Goal: Book appointment/travel/reservation

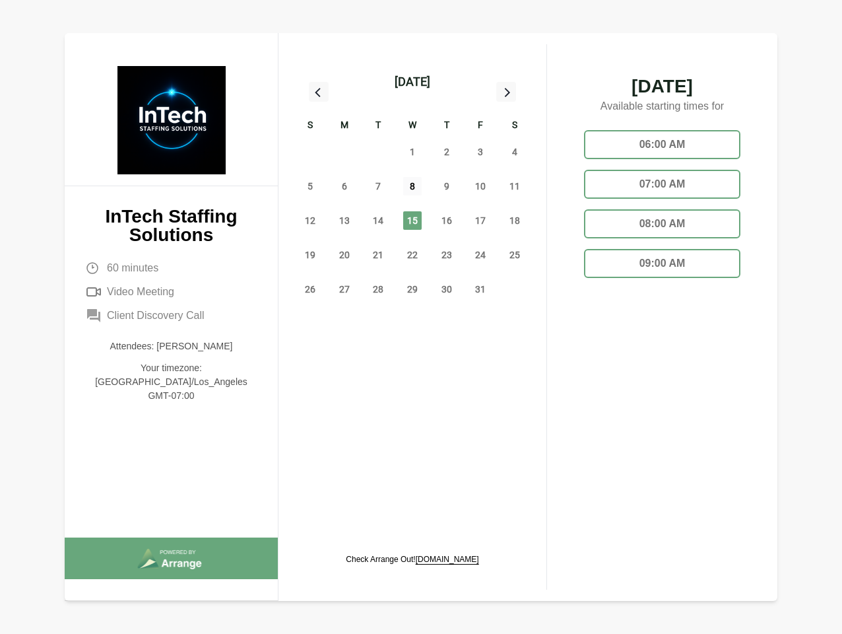
click at [413, 188] on span "8" at bounding box center [412, 186] width 18 height 18
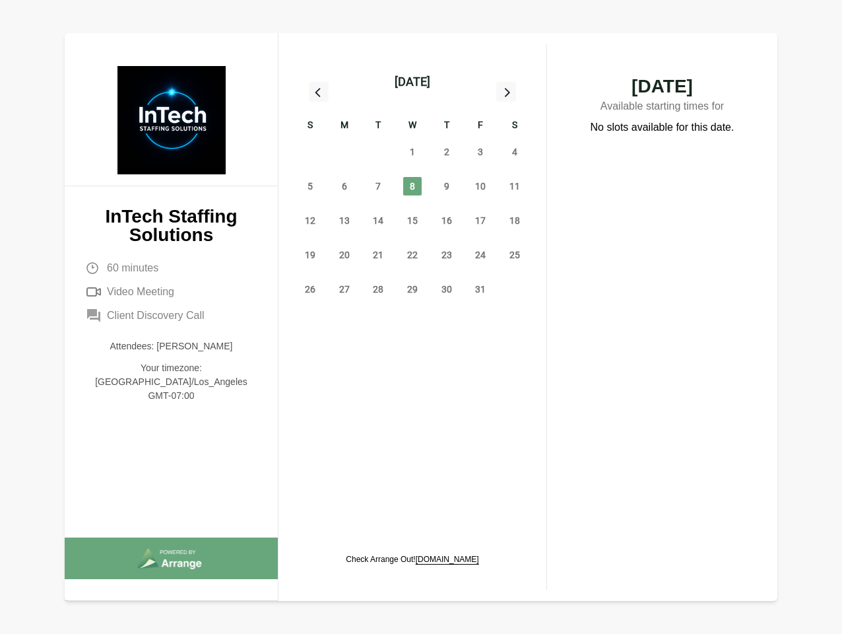
click at [412, 82] on div "[DATE]" at bounding box center [413, 82] width 36 height 18
click at [310, 152] on div "28" at bounding box center [310, 152] width 34 height 34
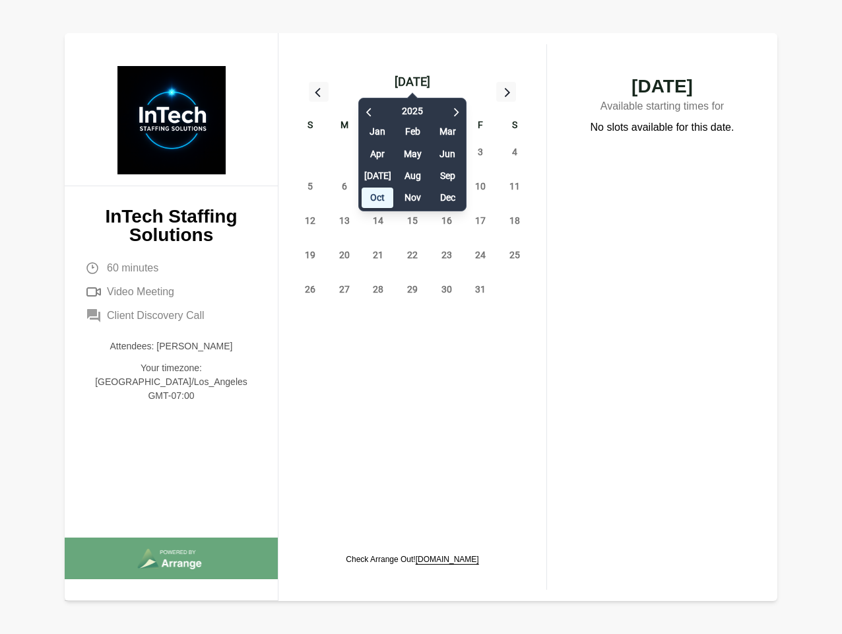
click at [345, 152] on div "29" at bounding box center [344, 152] width 34 height 34
click at [378, 152] on div "[DATE] Feb Mar Apr May Jun [DATE] Aug Sep Oct Nov Dec" at bounding box center [412, 151] width 108 height 120
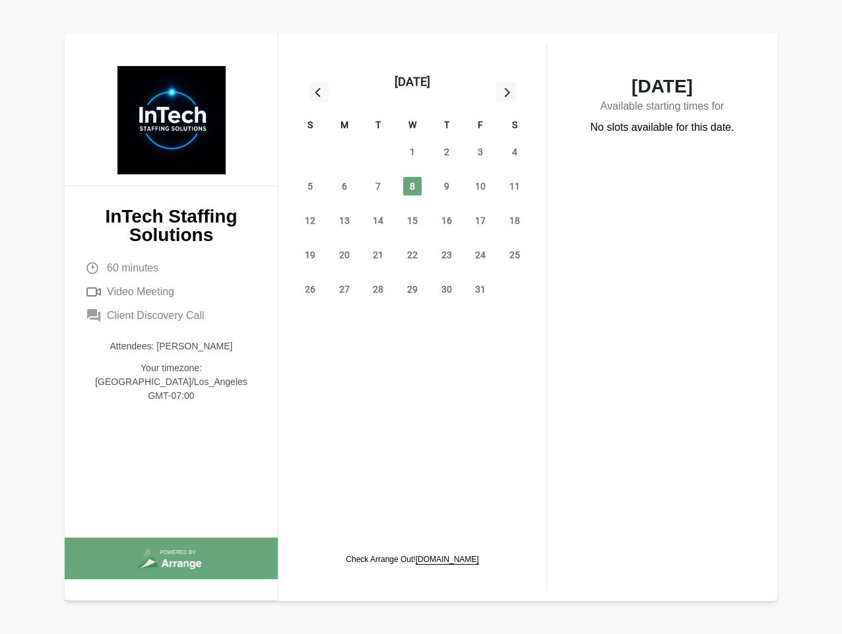
click at [413, 152] on div "[DATE] Feb Mar Apr May Jun [DATE] Aug Sep Oct Nov Dec" at bounding box center [412, 151] width 108 height 120
click at [447, 152] on span "2" at bounding box center [447, 152] width 18 height 18
click at [481, 152] on span "3" at bounding box center [480, 152] width 18 height 18
click at [515, 152] on span "4" at bounding box center [515, 152] width 18 height 18
click at [310, 186] on span "5" at bounding box center [310, 186] width 18 height 18
